Goal: Task Accomplishment & Management: Manage account settings

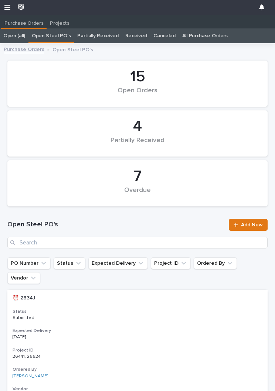
scroll to position [0, 0]
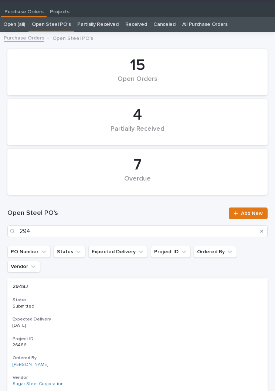
type input "2948"
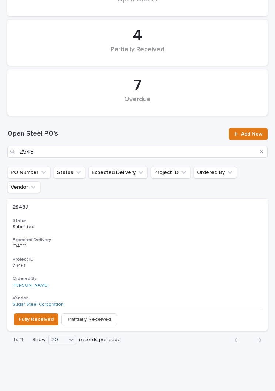
scroll to position [91, 0]
click at [147, 222] on div "2948J 2948J Status Submitted Expected Delivery [DATE] Project ID 26486 26486 Or…" at bounding box center [137, 254] width 260 height 109
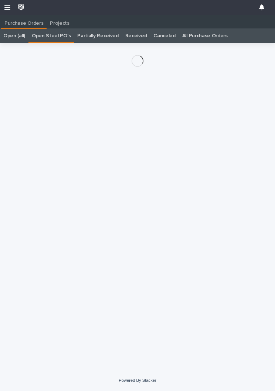
scroll to position [11, 0]
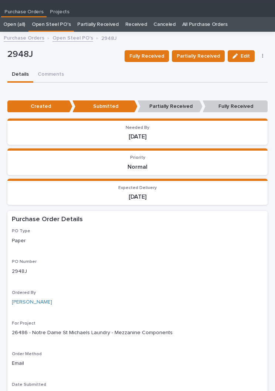
click at [155, 52] on span "Fully Received" at bounding box center [146, 56] width 35 height 9
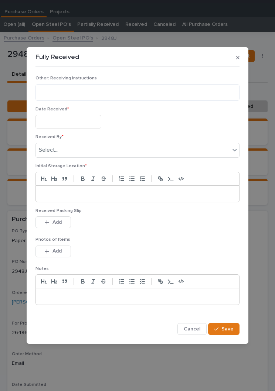
click at [73, 126] on input "text" at bounding box center [68, 122] width 66 height 14
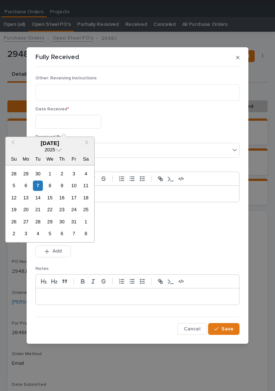
click at [39, 189] on div "7" at bounding box center [38, 186] width 10 height 10
type input "**********"
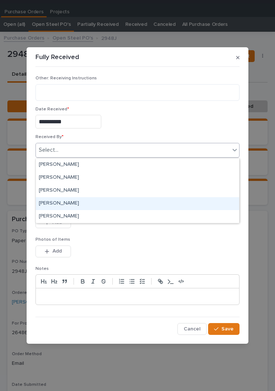
click at [80, 205] on div "[PERSON_NAME]" at bounding box center [137, 203] width 203 height 13
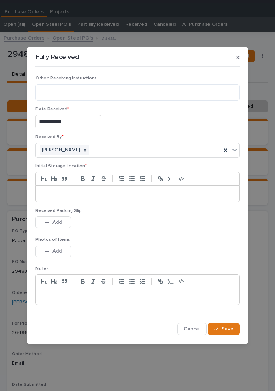
click at [121, 201] on div at bounding box center [137, 194] width 203 height 16
click at [128, 195] on p at bounding box center [137, 193] width 192 height 7
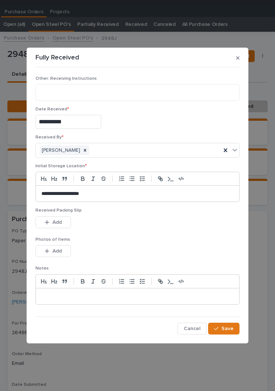
click at [139, 225] on div "This file cannot be opened Download File Add" at bounding box center [137, 224] width 204 height 15
click at [139, 224] on div "This file cannot be opened Download File Add" at bounding box center [137, 224] width 204 height 15
click at [61, 247] on button "Add" at bounding box center [52, 251] width 35 height 12
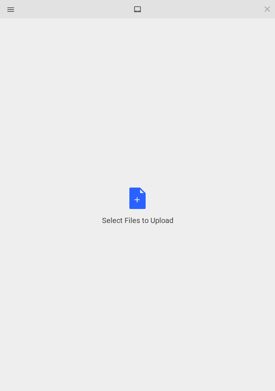
click at [146, 196] on div "Select Files to Upload or Drag and Drop, Copy and Paste Files" at bounding box center [137, 207] width 71 height 38
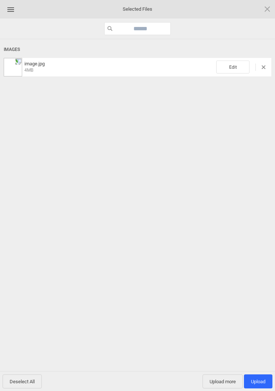
click at [238, 73] on span "Edit" at bounding box center [232, 67] width 33 height 13
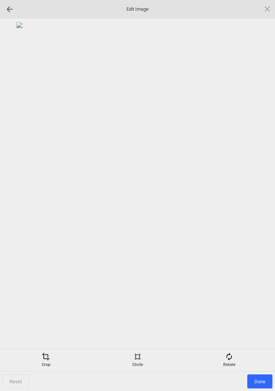
click at [238, 357] on div "Rotate" at bounding box center [229, 360] width 88 height 15
click at [254, 194] on div at bounding box center [258, 196] width 18 height 18
click at [256, 200] on div at bounding box center [258, 196] width 18 height 18
click at [256, 201] on div at bounding box center [258, 196] width 18 height 18
click at [258, 203] on div at bounding box center [258, 196] width 18 height 18
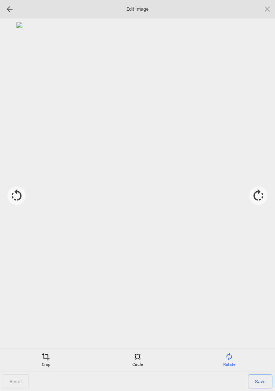
click at [50, 361] on div "Crop" at bounding box center [46, 360] width 88 height 15
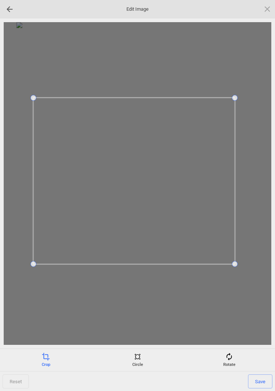
click at [261, 378] on span "Save" at bounding box center [260, 382] width 24 height 14
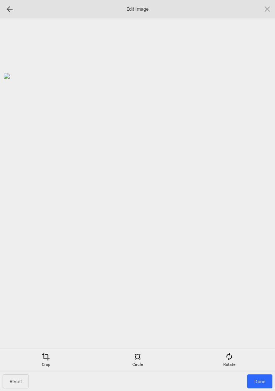
click at [261, 382] on span "Done" at bounding box center [259, 382] width 25 height 14
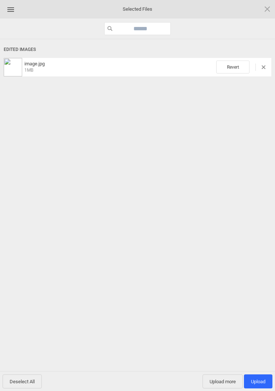
click at [227, 380] on span "Upload more" at bounding box center [223, 382] width 40 height 14
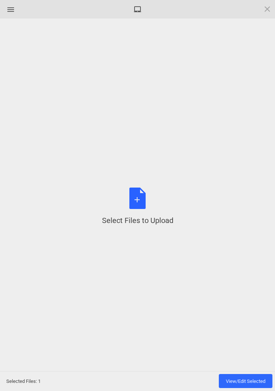
click at [266, 7] on span at bounding box center [267, 9] width 8 height 8
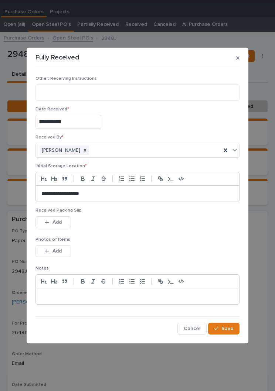
click at [61, 250] on span "Add" at bounding box center [56, 251] width 9 height 7
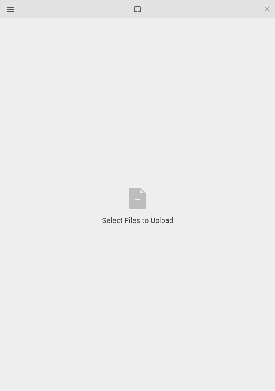
click at [145, 201] on div "Select Files to Upload or Drag and Drop, Copy and Paste Files" at bounding box center [137, 207] width 71 height 38
click at [271, 5] on span at bounding box center [267, 9] width 8 height 8
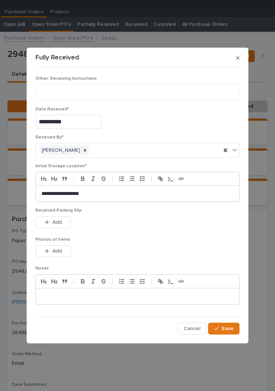
click at [61, 227] on button "Add" at bounding box center [52, 223] width 35 height 12
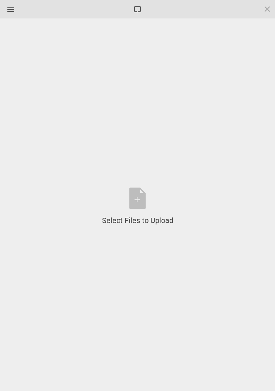
click at [145, 197] on div "Select Files to Upload or Drag and Drop, Copy and Paste Files" at bounding box center [137, 207] width 71 height 38
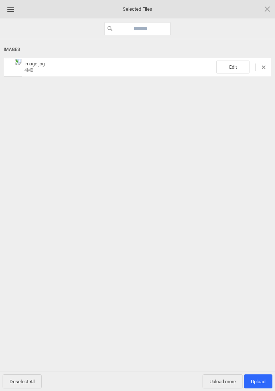
click at [232, 63] on span "Edit" at bounding box center [232, 67] width 33 height 13
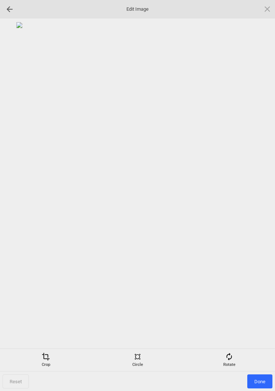
click at [235, 356] on div "Rotate" at bounding box center [229, 360] width 88 height 15
click at [259, 198] on div at bounding box center [258, 196] width 18 height 18
click at [260, 200] on div at bounding box center [258, 196] width 18 height 18
click at [258, 198] on div at bounding box center [258, 196] width 18 height 18
click at [259, 196] on div at bounding box center [258, 196] width 18 height 18
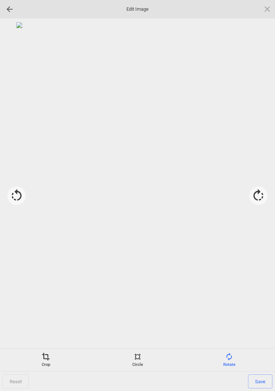
click at [41, 366] on div "Crop" at bounding box center [46, 360] width 88 height 15
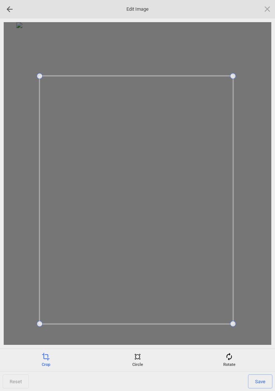
click at [257, 381] on span "Save" at bounding box center [260, 382] width 24 height 14
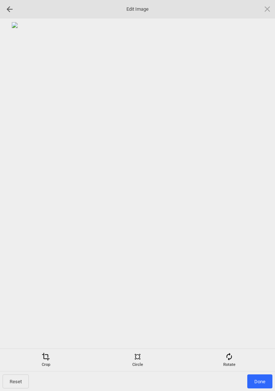
click at [228, 363] on div "Rotate" at bounding box center [229, 360] width 88 height 15
click at [258, 194] on div at bounding box center [258, 196] width 18 height 18
click at [258, 199] on div at bounding box center [258, 196] width 18 height 18
click at [261, 195] on div at bounding box center [258, 196] width 18 height 18
click at [259, 198] on div at bounding box center [258, 196] width 18 height 18
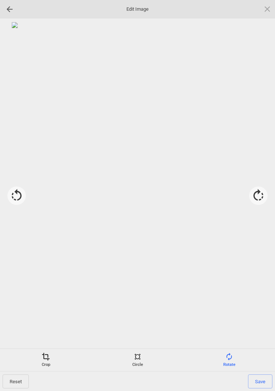
click at [262, 384] on span "Save" at bounding box center [260, 382] width 24 height 14
click at [261, 383] on span "Done" at bounding box center [259, 382] width 25 height 14
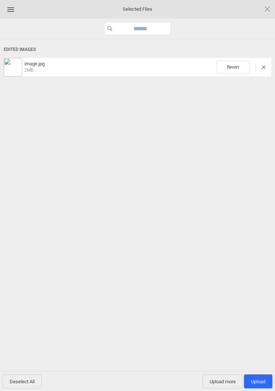
click at [219, 383] on span "Upload more" at bounding box center [223, 382] width 40 height 14
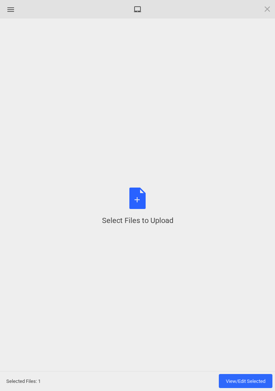
click at [142, 196] on div "Select Files to Upload or Drag and Drop, Copy and Paste Files" at bounding box center [137, 207] width 71 height 38
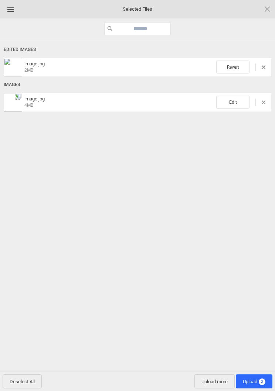
click at [241, 98] on span "Edit" at bounding box center [232, 102] width 33 height 13
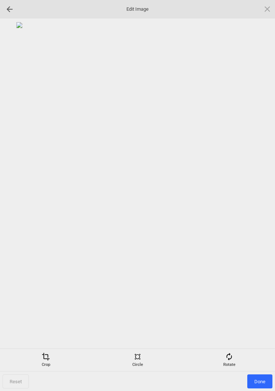
click at [236, 357] on div "Rotate" at bounding box center [229, 360] width 88 height 15
click at [260, 199] on div at bounding box center [258, 196] width 18 height 18
click at [259, 197] on div at bounding box center [258, 196] width 18 height 18
click at [259, 195] on div at bounding box center [258, 196] width 18 height 18
click at [259, 194] on div at bounding box center [258, 196] width 18 height 18
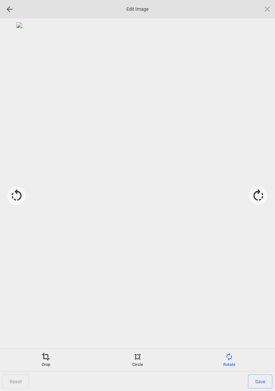
click at [45, 360] on span at bounding box center [46, 357] width 8 height 8
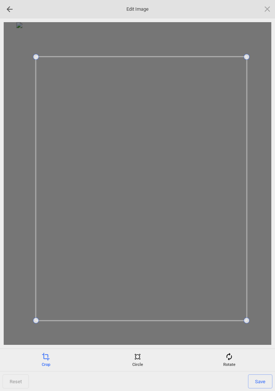
click at [261, 380] on span "Save" at bounding box center [260, 382] width 24 height 14
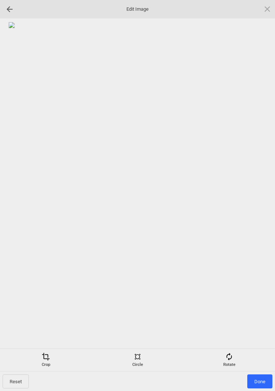
click at [261, 375] on span "Done" at bounding box center [259, 382] width 25 height 14
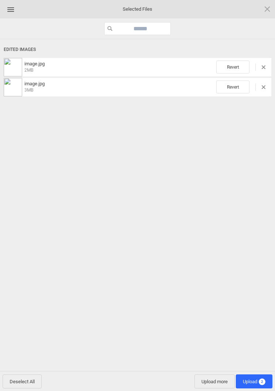
click at [211, 385] on span "Upload more" at bounding box center [214, 382] width 40 height 14
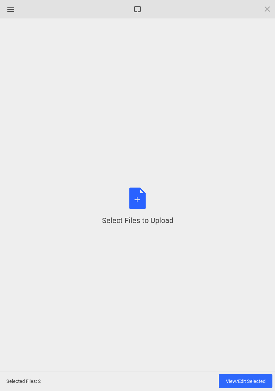
click at [146, 202] on div "Select Files to Upload or Drag and Drop, Copy and Paste Files" at bounding box center [137, 207] width 71 height 38
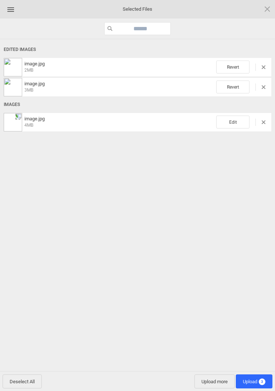
click at [236, 128] on span "Edit" at bounding box center [232, 122] width 33 height 13
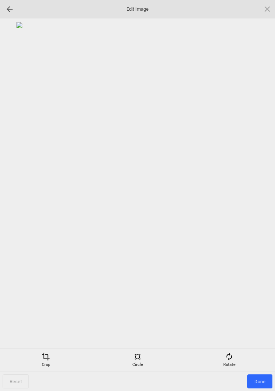
click at [234, 359] on div "Rotate" at bounding box center [229, 360] width 88 height 15
click at [259, 200] on div at bounding box center [258, 196] width 18 height 18
click at [257, 197] on div at bounding box center [258, 196] width 18 height 18
click at [257, 194] on div at bounding box center [258, 196] width 18 height 18
click at [256, 193] on div at bounding box center [258, 196] width 18 height 18
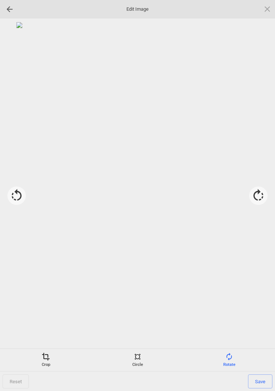
click at [46, 359] on span at bounding box center [46, 357] width 8 height 8
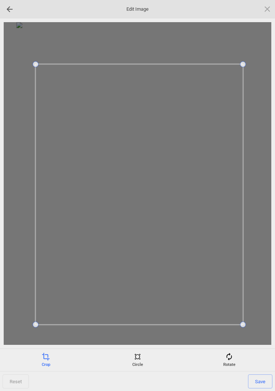
click at [258, 381] on span "Save" at bounding box center [260, 382] width 24 height 14
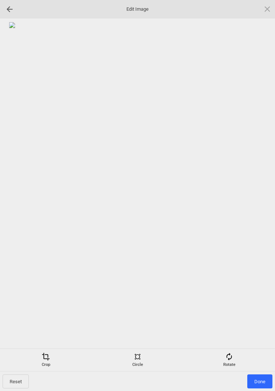
click at [261, 378] on span "Done" at bounding box center [259, 382] width 25 height 14
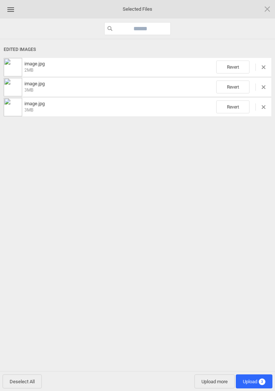
click at [258, 382] on span "Upload 3" at bounding box center [254, 382] width 23 height 6
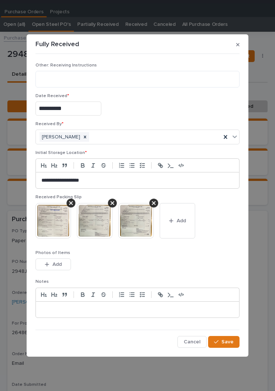
click at [55, 266] on span "Add" at bounding box center [56, 264] width 9 height 7
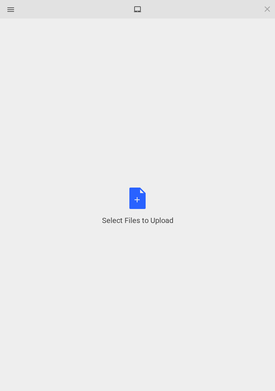
click at [145, 201] on div "Select Files to Upload or Drag and Drop, Copy and Paste Files" at bounding box center [137, 207] width 71 height 38
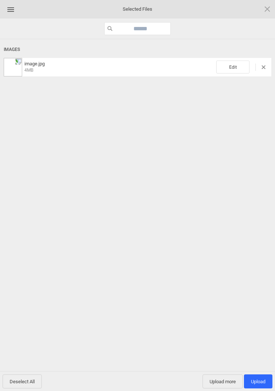
click at [229, 67] on span "Edit" at bounding box center [232, 67] width 33 height 13
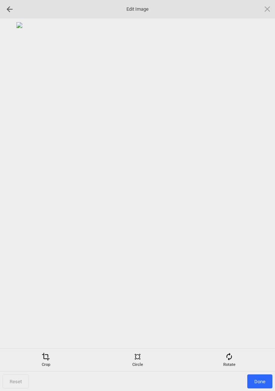
click at [234, 360] on div "Rotate" at bounding box center [229, 360] width 88 height 15
click at [256, 194] on div at bounding box center [258, 196] width 18 height 18
click at [254, 197] on div at bounding box center [258, 196] width 18 height 18
click at [257, 194] on div at bounding box center [258, 196] width 18 height 18
click at [258, 197] on div at bounding box center [258, 196] width 18 height 18
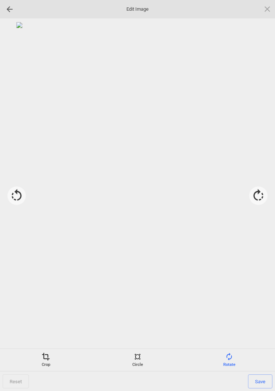
click at [45, 361] on div "Crop" at bounding box center [46, 360] width 88 height 15
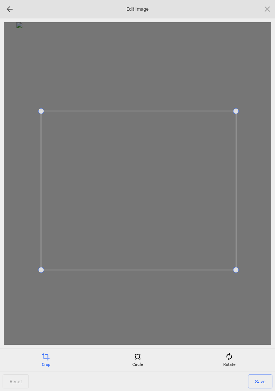
click at [261, 382] on span "Save" at bounding box center [260, 382] width 24 height 14
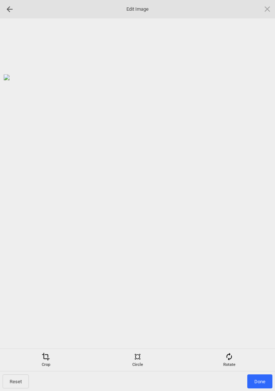
click at [262, 377] on span "Done" at bounding box center [259, 382] width 25 height 14
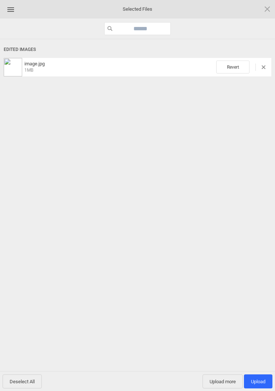
click at [262, 380] on span "Upload 1" at bounding box center [258, 382] width 14 height 6
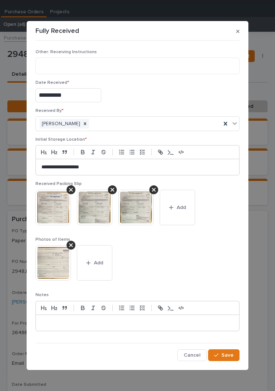
click at [230, 353] on span "Save" at bounding box center [227, 355] width 12 height 7
